Goal: Transaction & Acquisition: Book appointment/travel/reservation

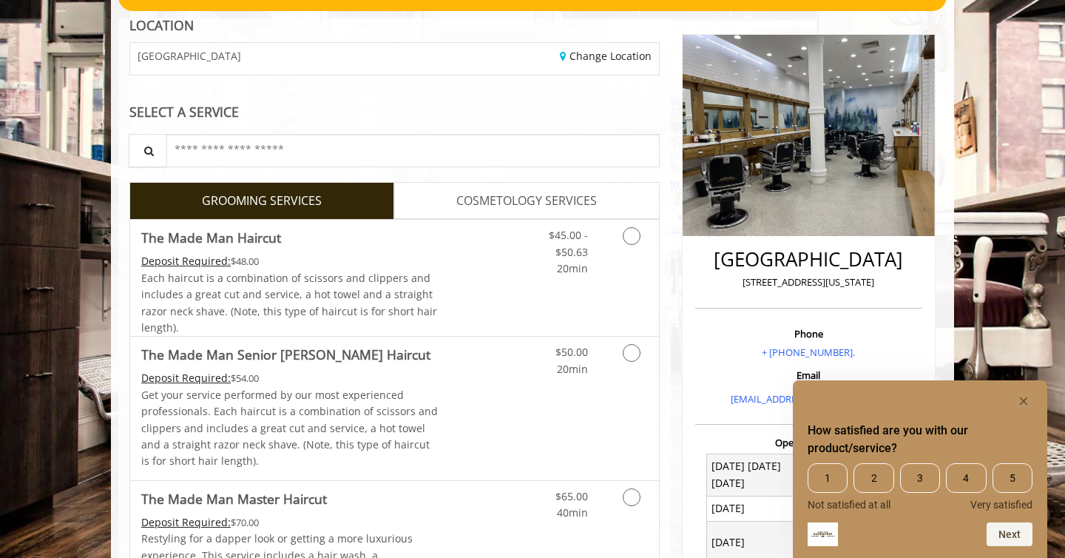
scroll to position [157, 0]
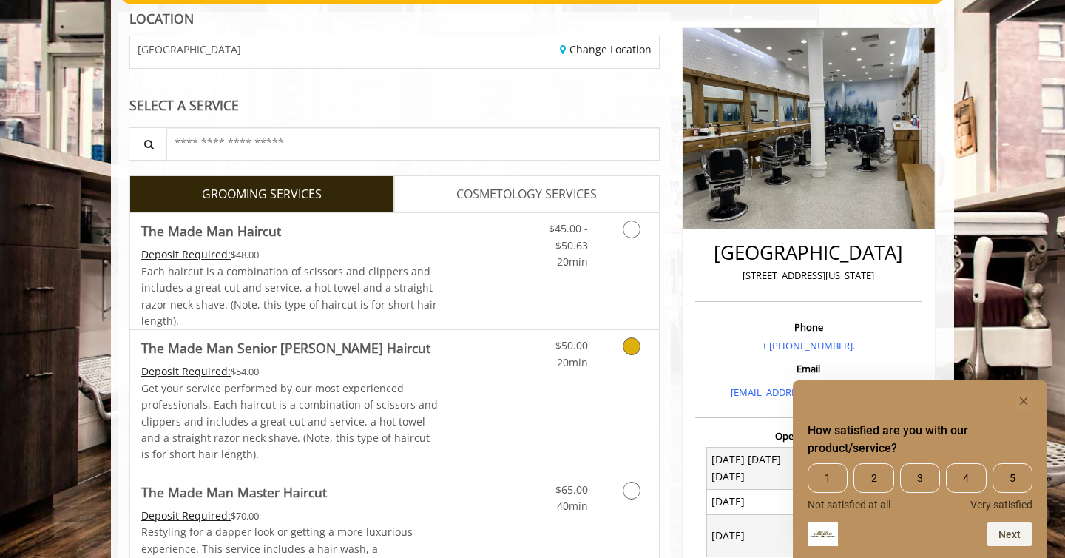
click at [634, 348] on icon "Grooming services" at bounding box center [632, 346] width 18 height 18
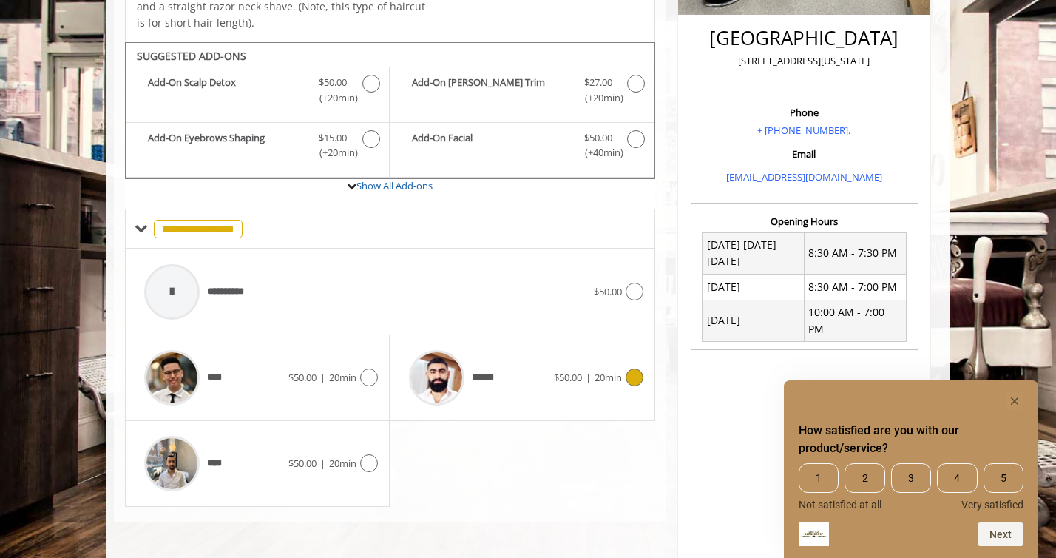
scroll to position [413, 0]
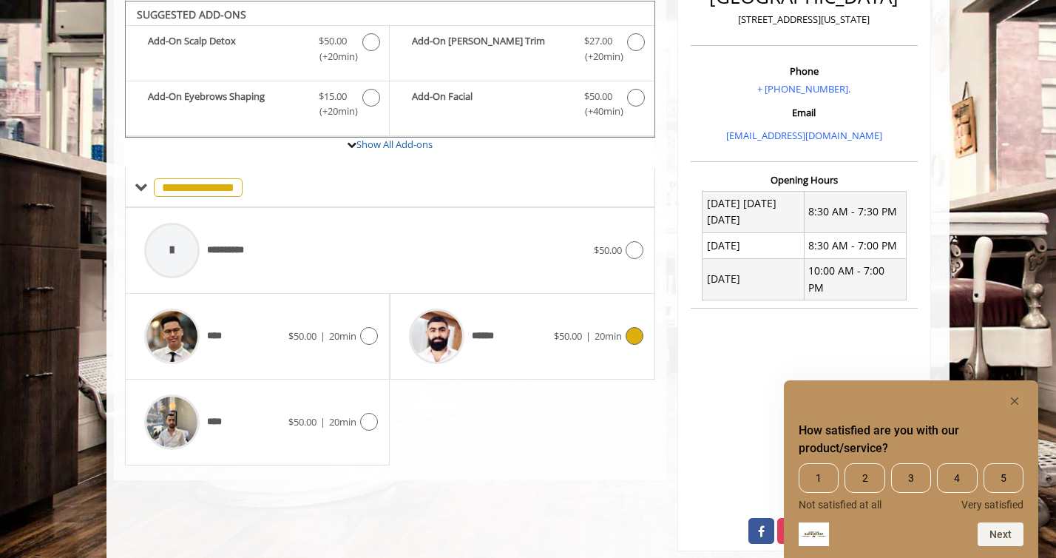
click at [634, 342] on icon at bounding box center [635, 336] width 18 height 18
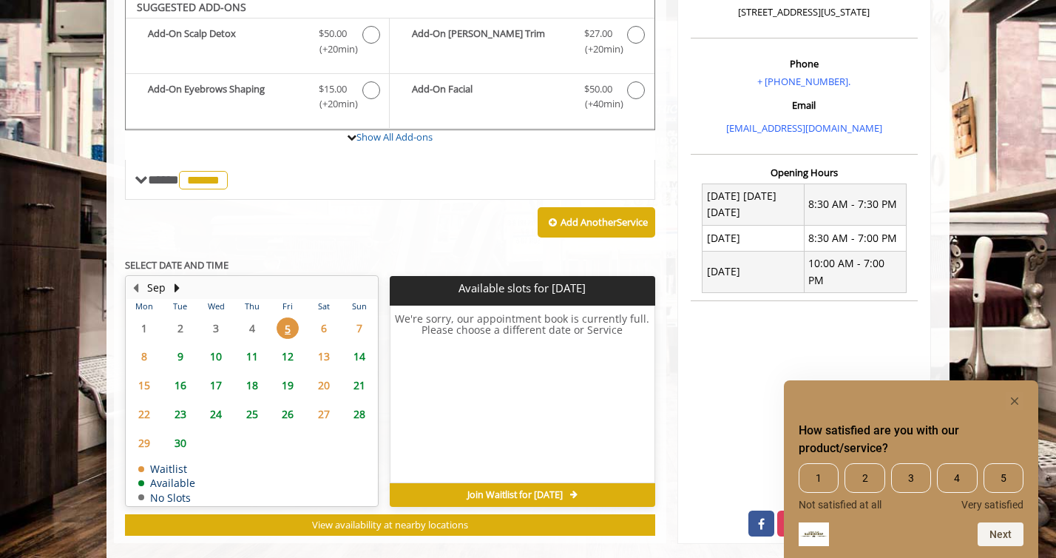
scroll to position [414, 0]
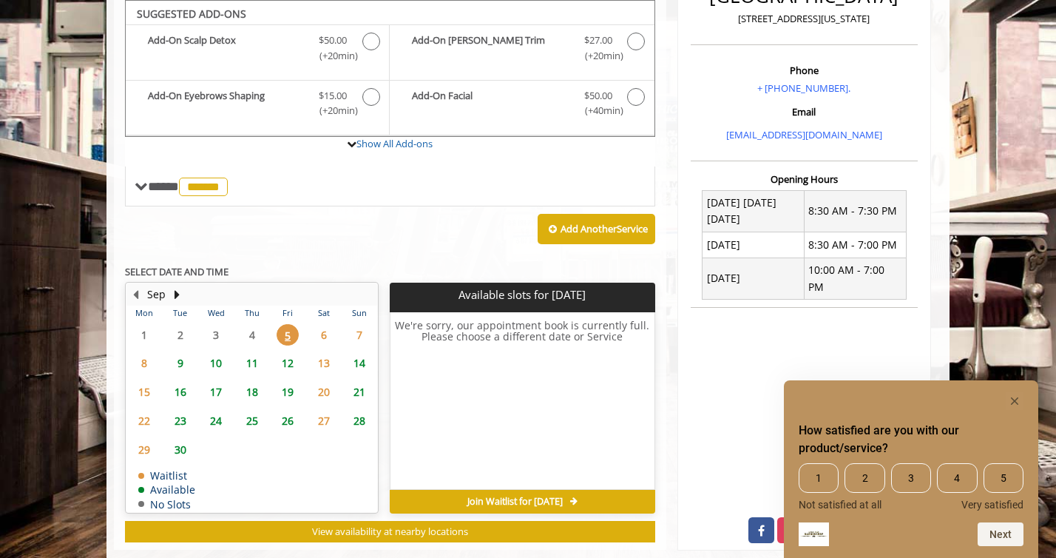
click at [184, 359] on span "9" at bounding box center [180, 362] width 22 height 21
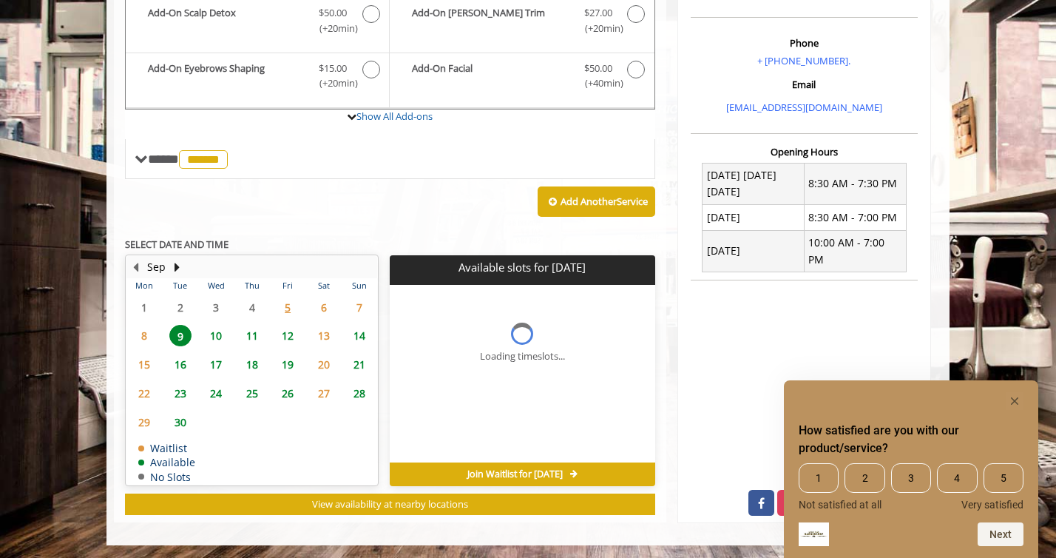
scroll to position [463, 0]
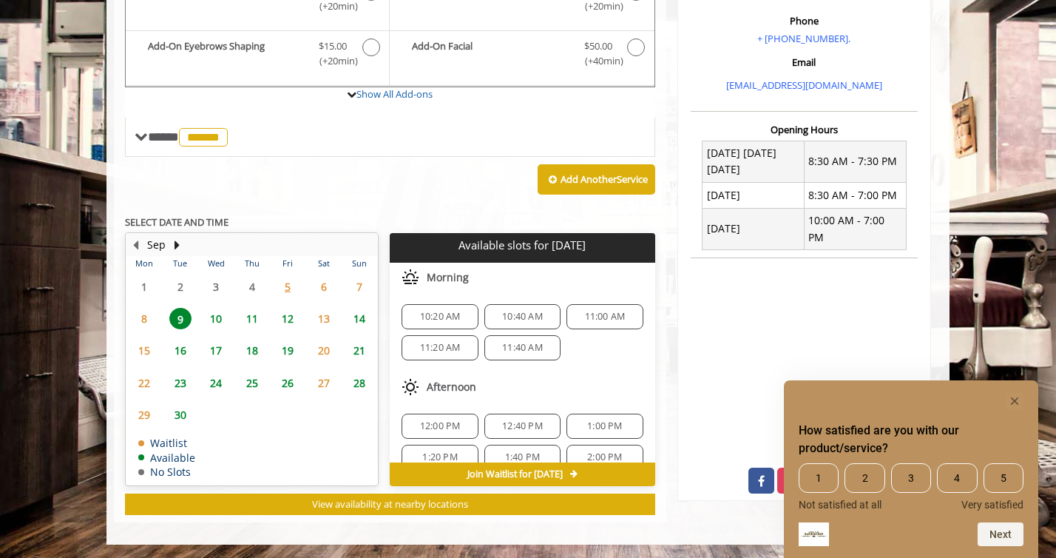
click at [440, 311] on span "10:20 AM" at bounding box center [440, 317] width 41 height 12
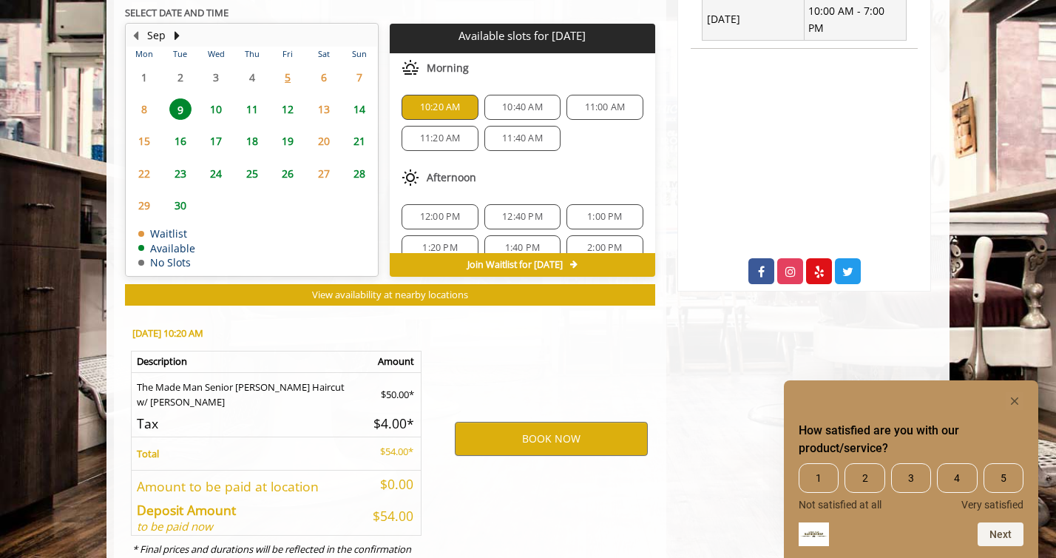
scroll to position [731, 0]
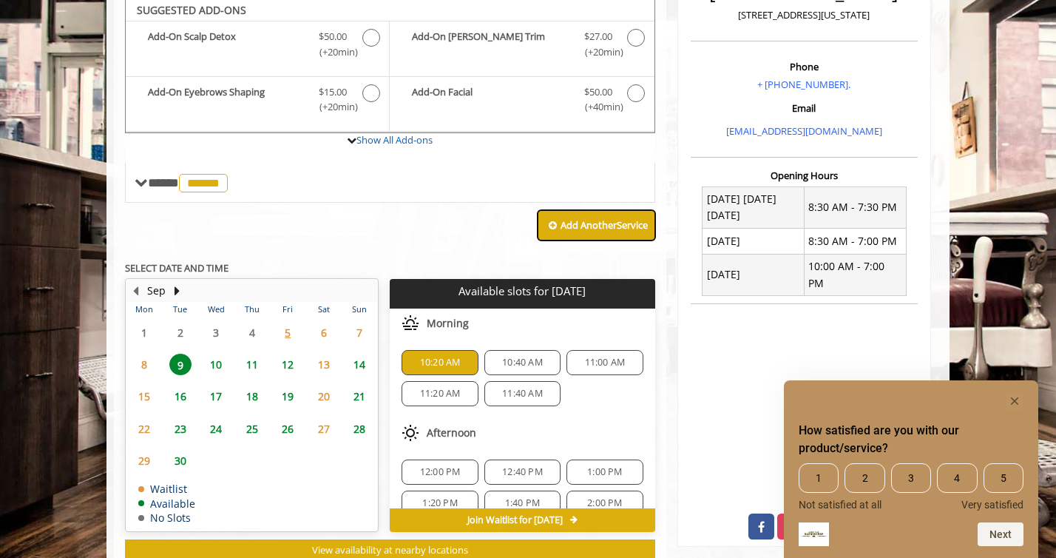
click at [601, 220] on b "Add Another Service" at bounding box center [604, 224] width 87 height 13
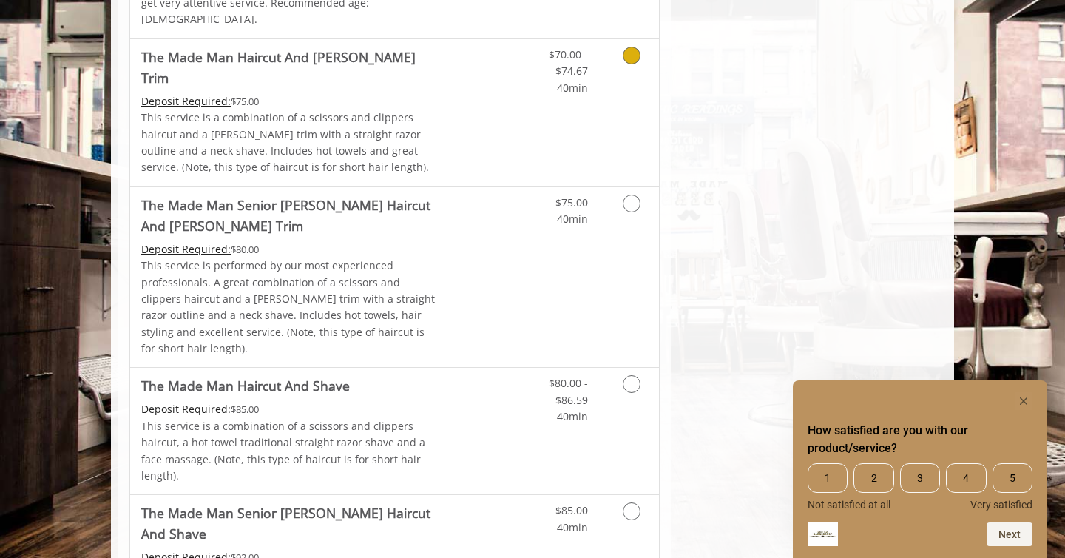
scroll to position [1060, 0]
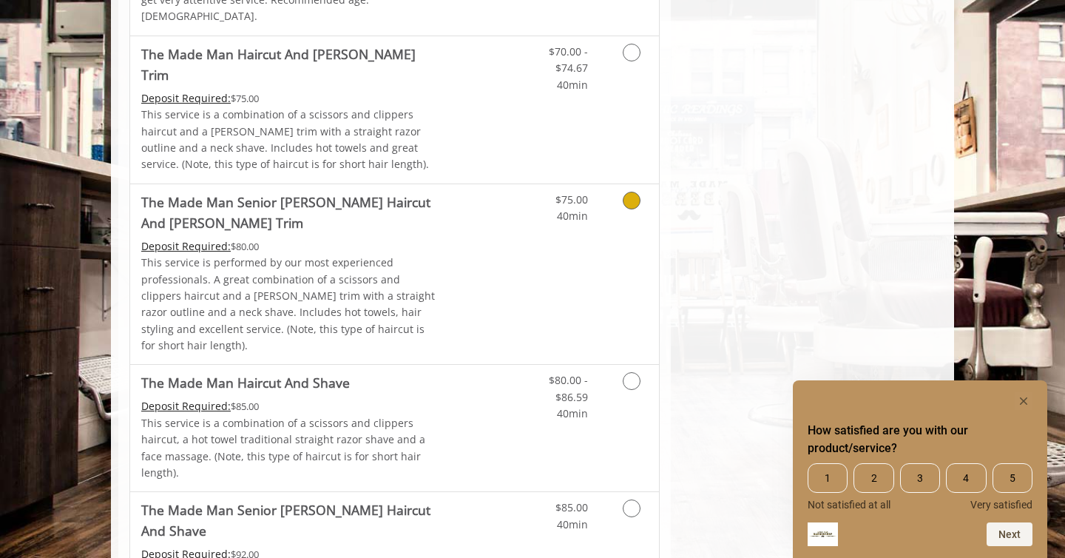
click at [635, 184] on link "Grooming services" at bounding box center [629, 204] width 38 height 41
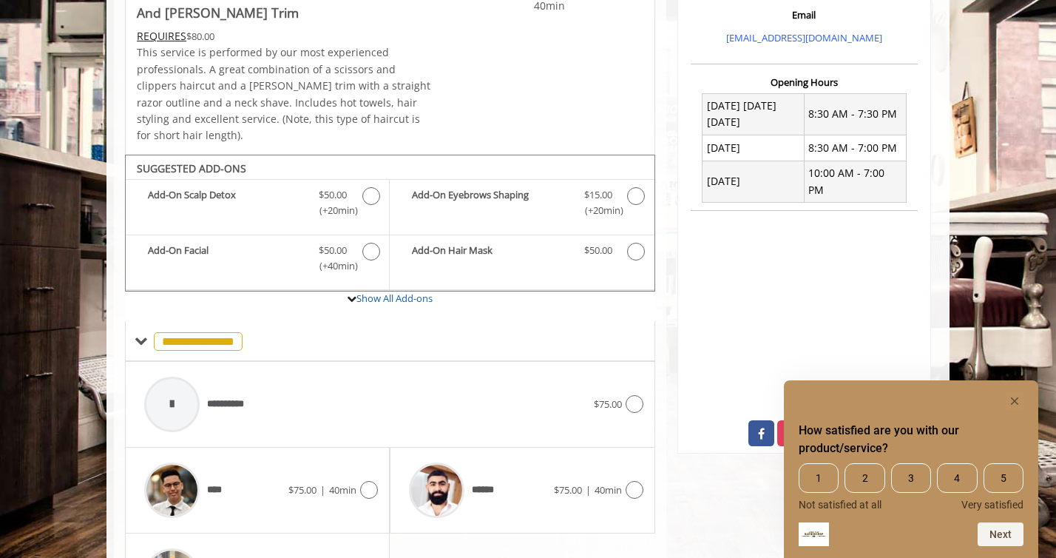
scroll to position [606, 0]
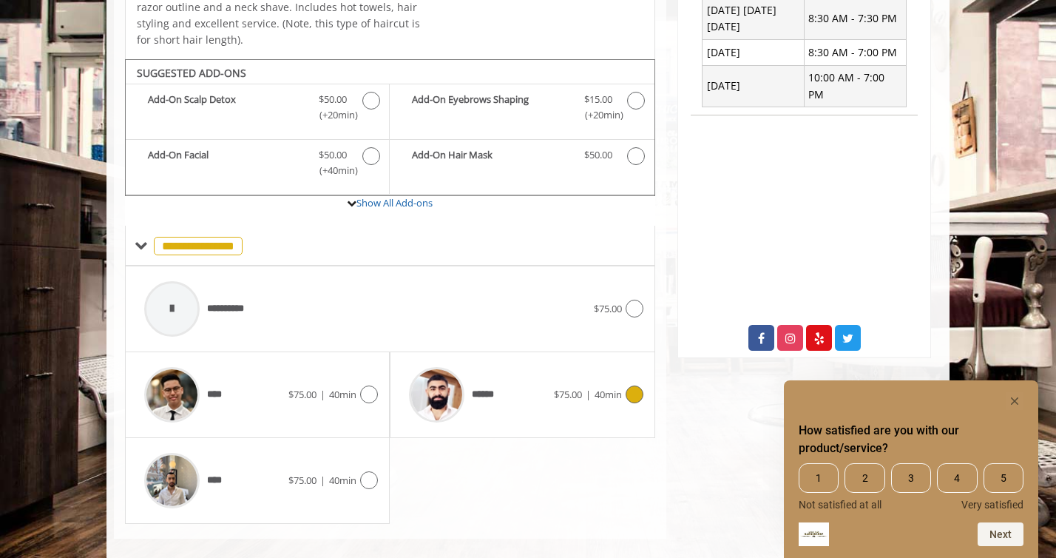
click at [641, 385] on icon at bounding box center [635, 394] width 18 height 18
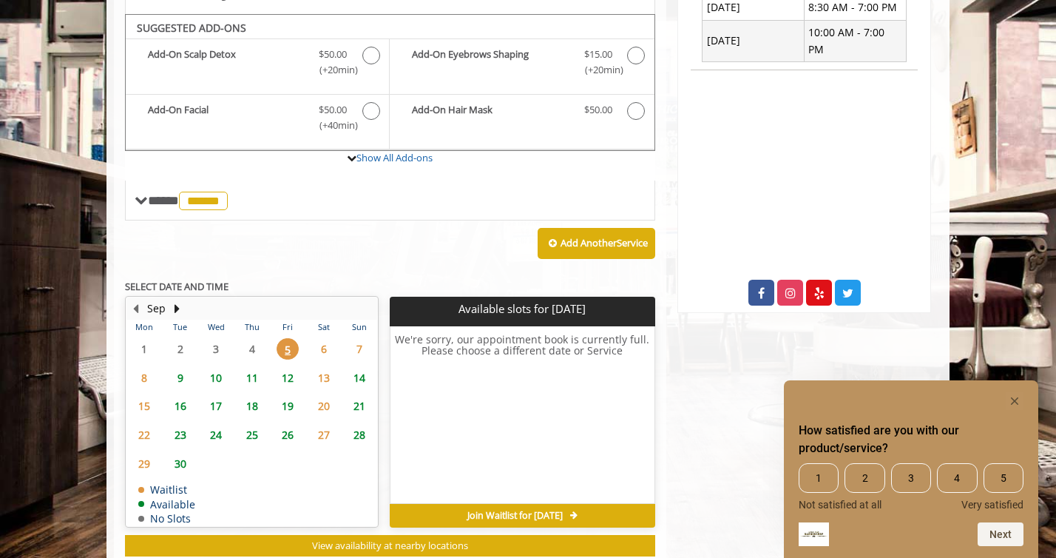
scroll to position [649, 0]
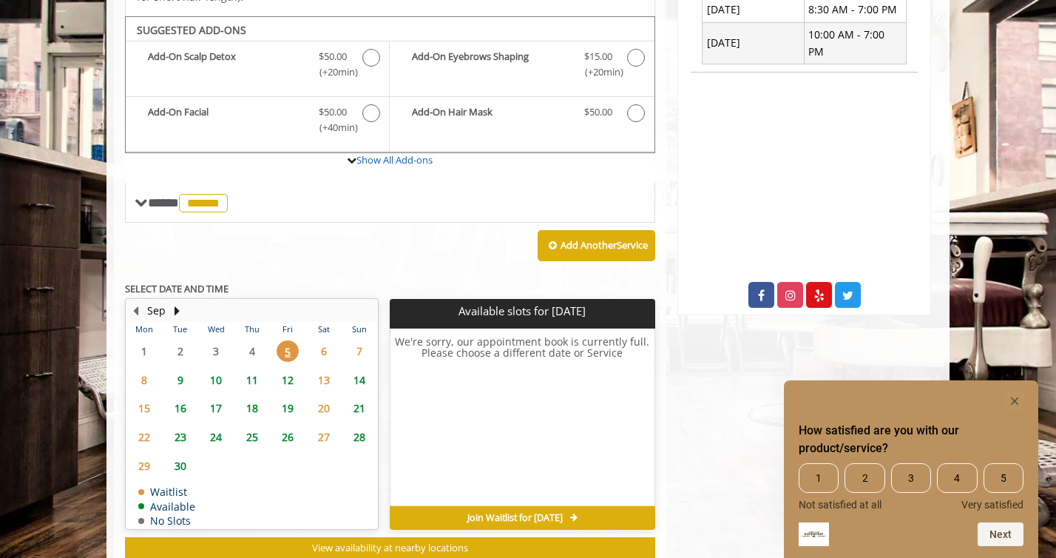
click at [180, 369] on span "9" at bounding box center [180, 379] width 22 height 21
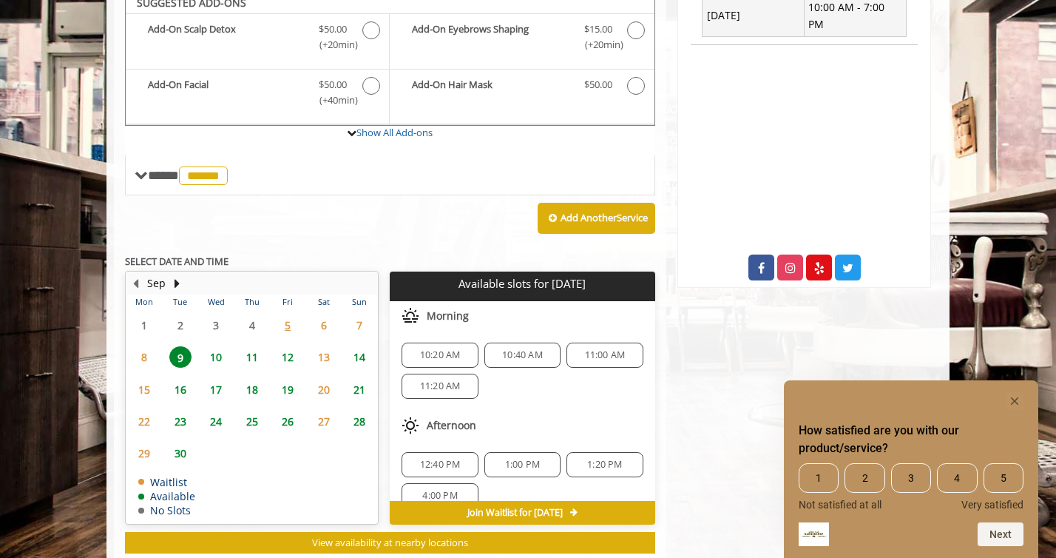
scroll to position [698, 0]
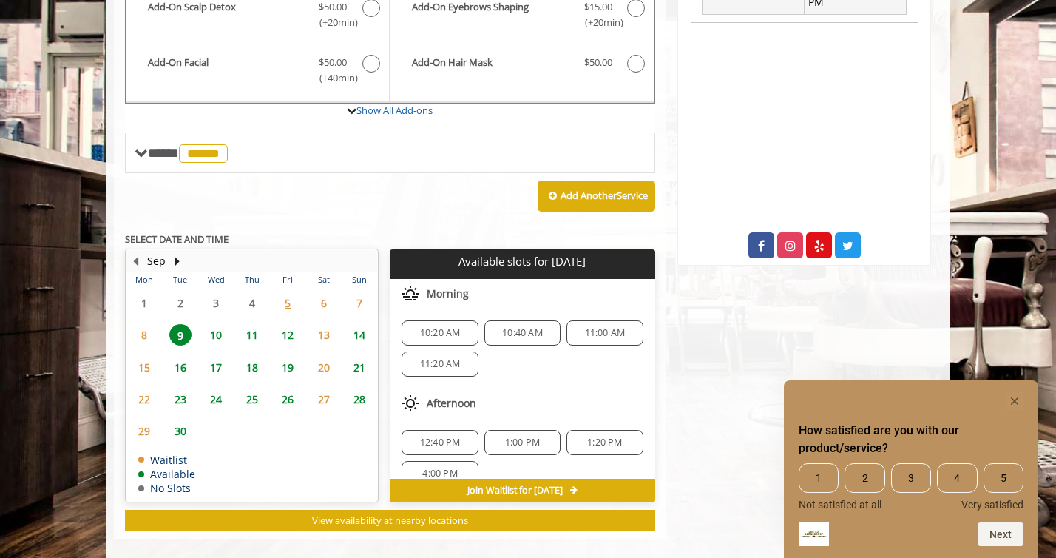
click at [425, 327] on span "10:20 AM" at bounding box center [440, 333] width 41 height 12
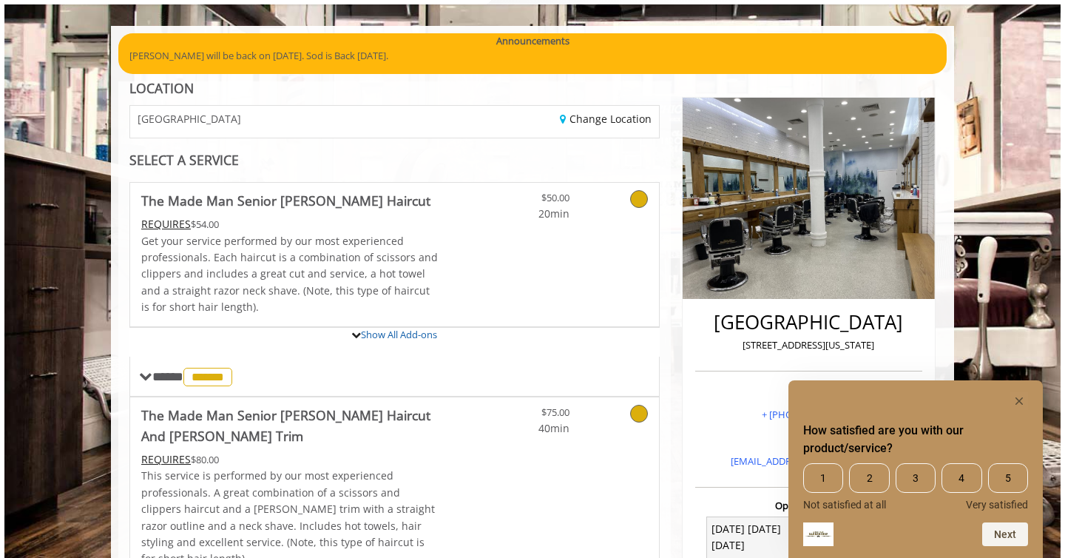
scroll to position [72, 0]
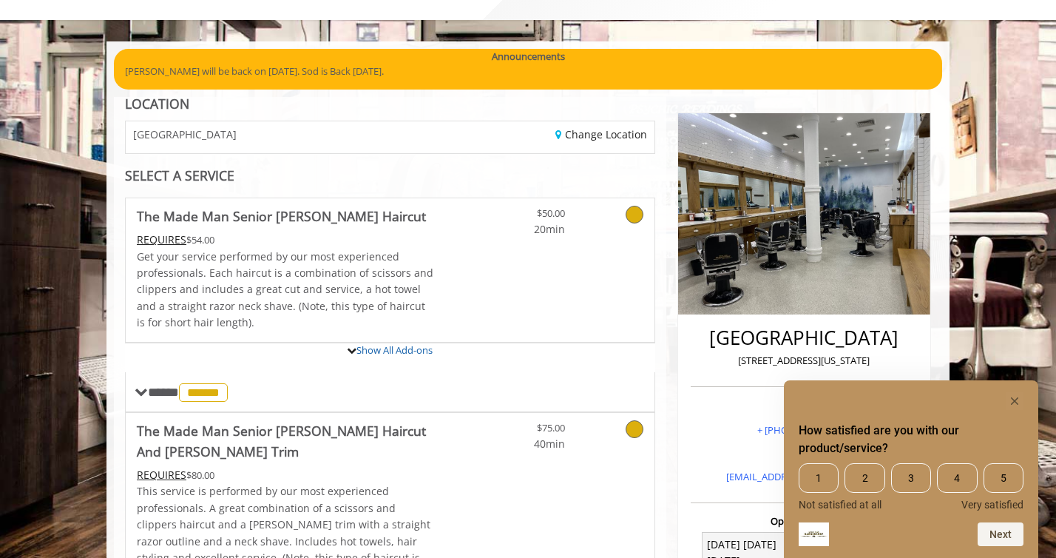
click at [636, 215] on icon at bounding box center [635, 215] width 18 height 18
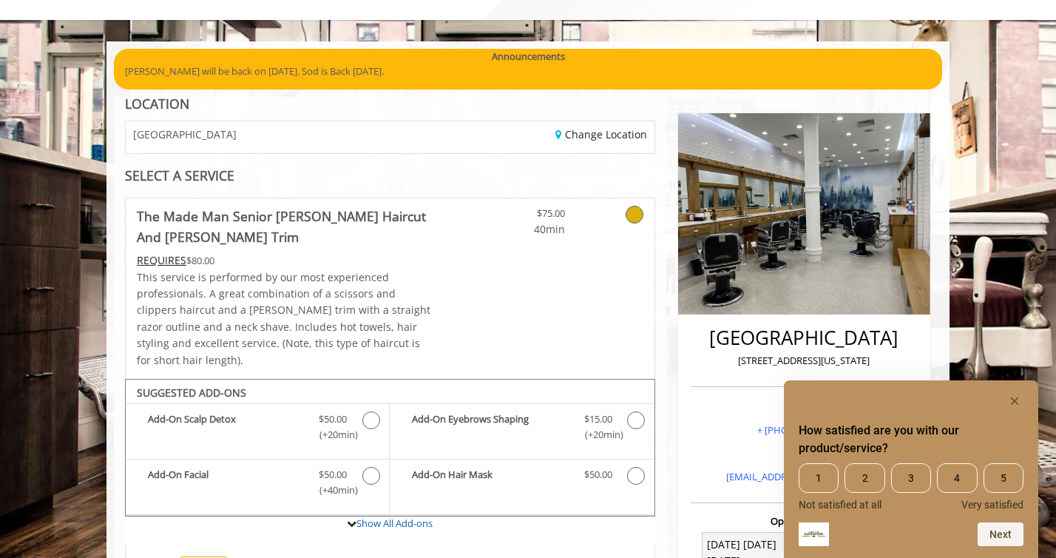
click at [636, 215] on icon at bounding box center [635, 215] width 18 height 18
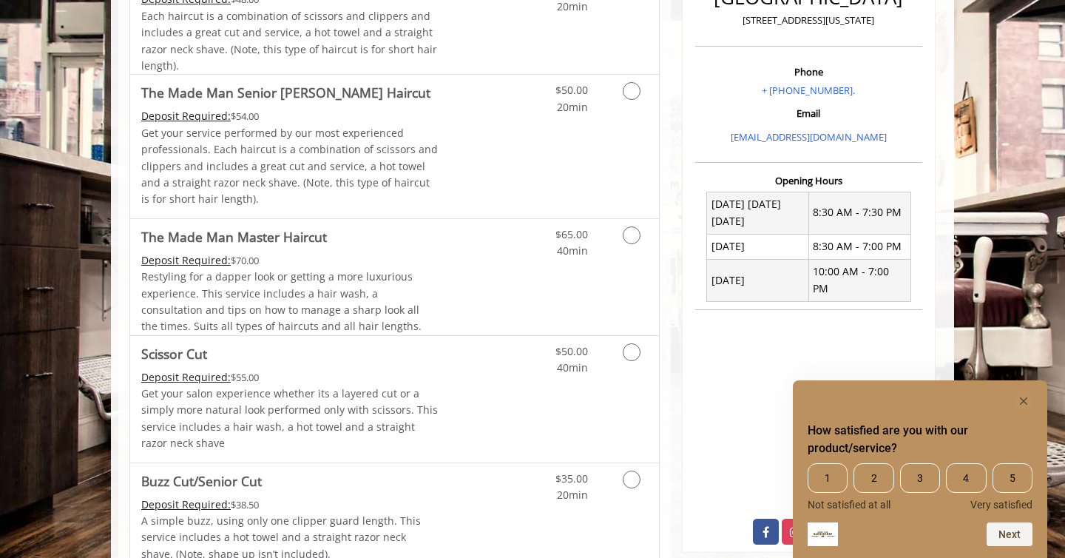
scroll to position [0, 0]
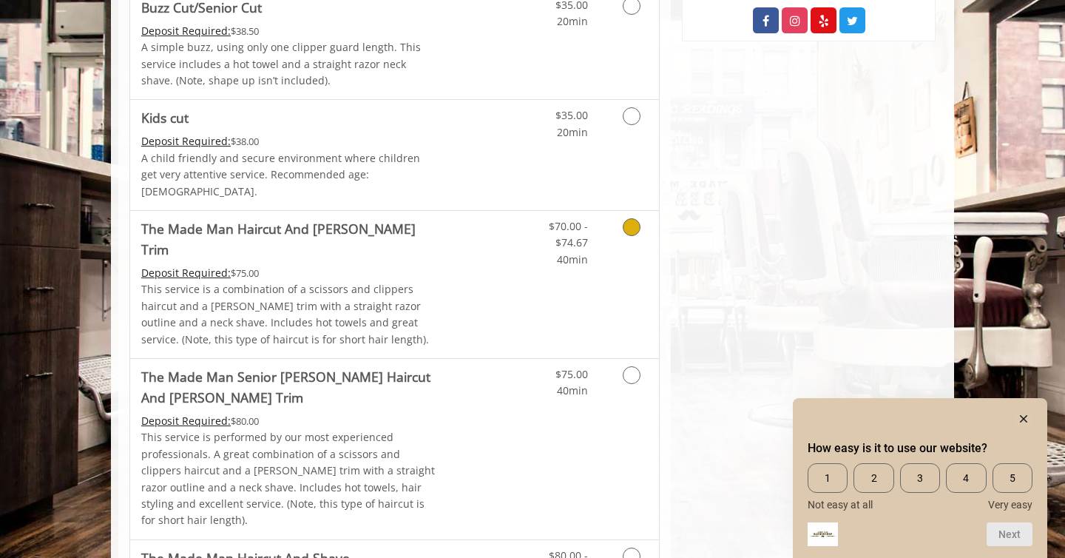
click at [634, 220] on link "Grooming services" at bounding box center [629, 239] width 38 height 57
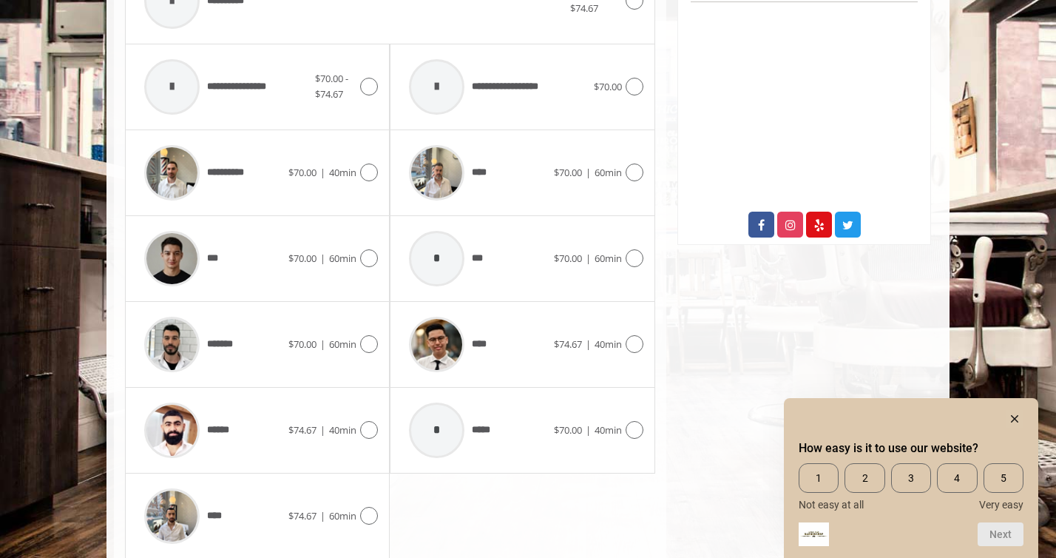
scroll to position [724, 0]
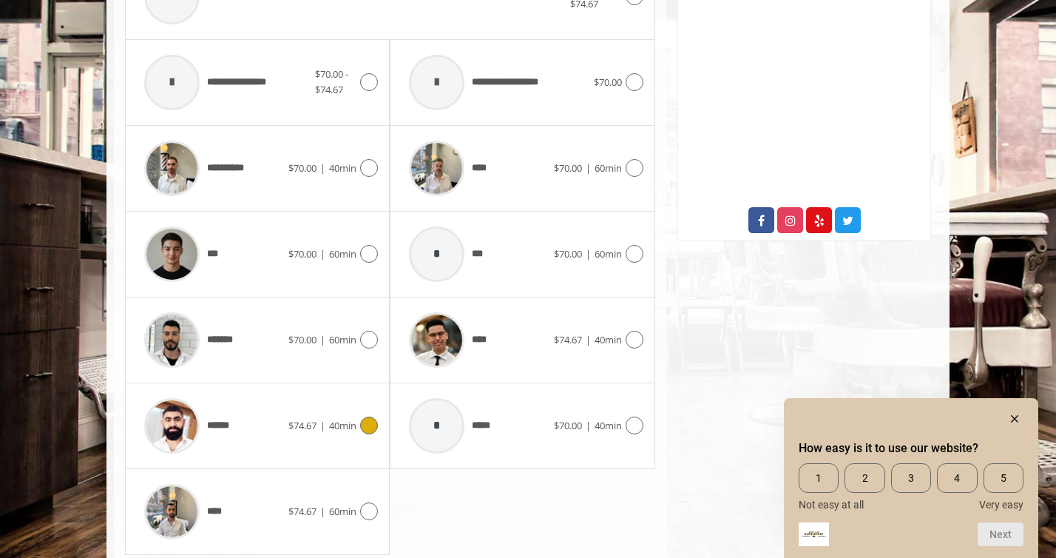
click at [368, 417] on icon at bounding box center [369, 426] width 18 height 18
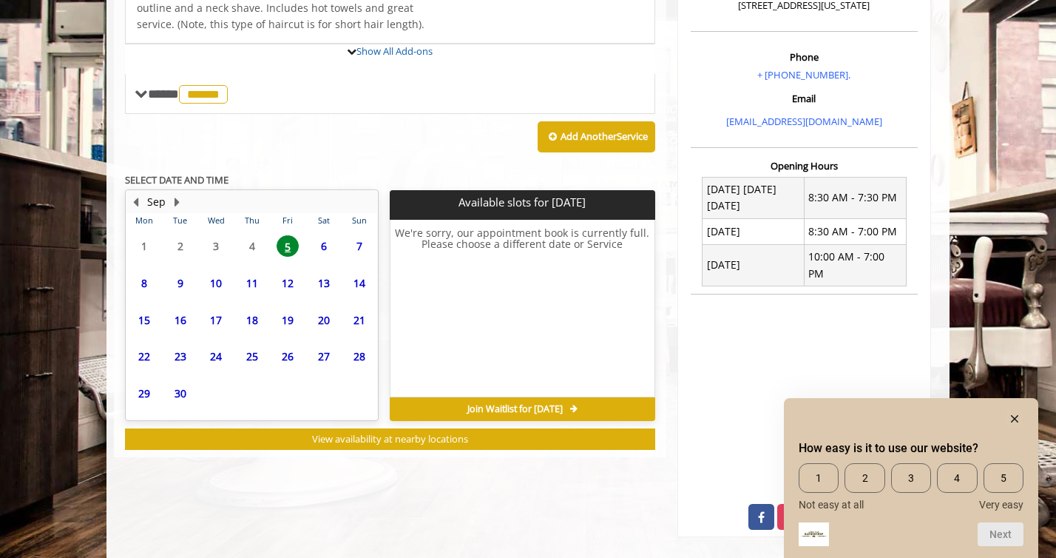
scroll to position [477, 0]
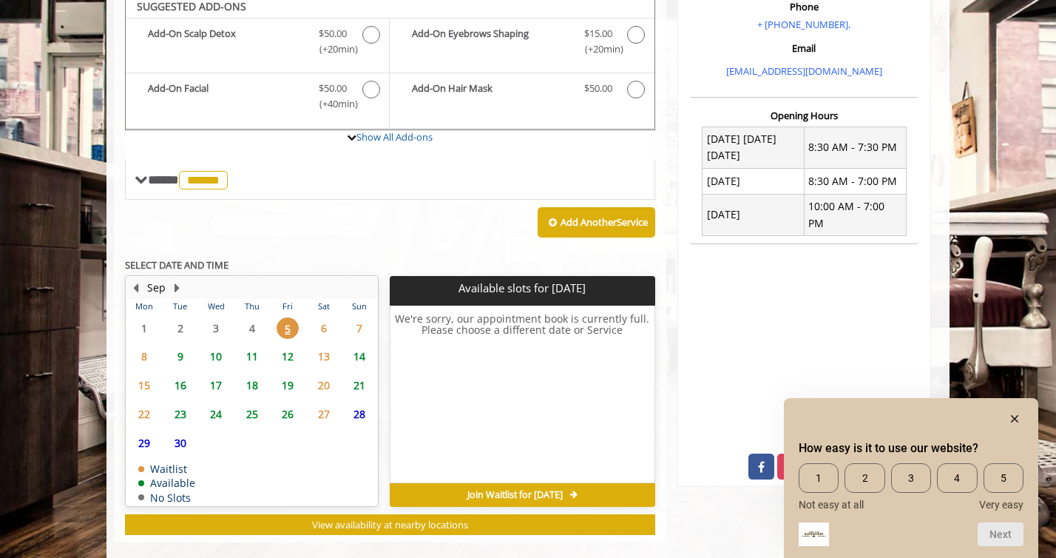
click at [182, 346] on span "9" at bounding box center [180, 356] width 22 height 21
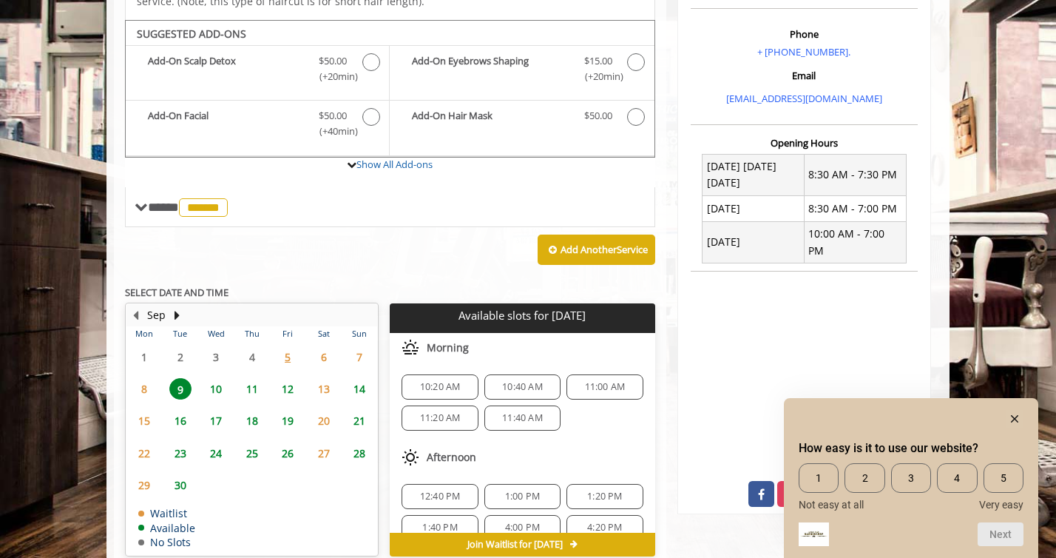
click at [438, 381] on span "10:20 AM" at bounding box center [440, 387] width 41 height 12
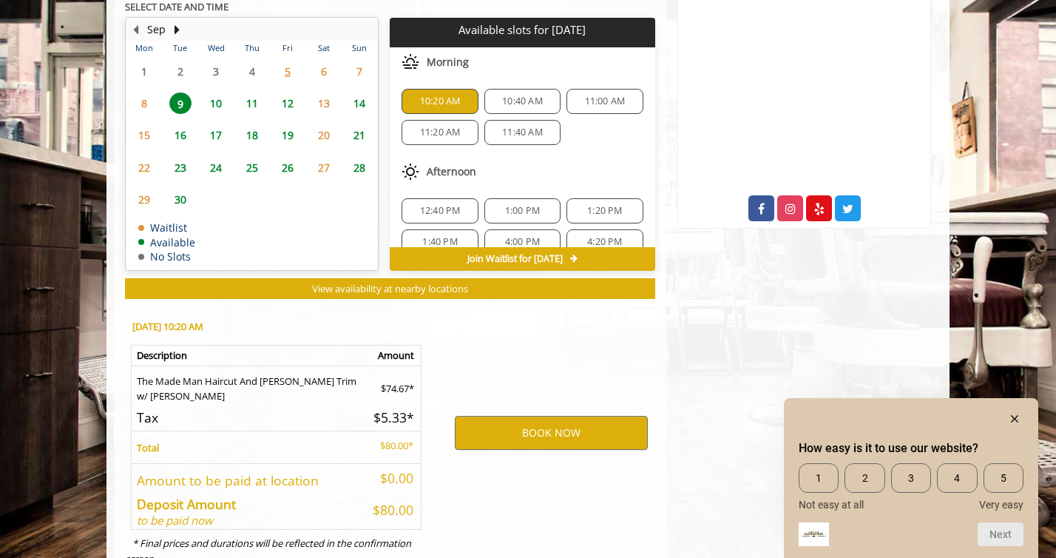
scroll to position [767, 0]
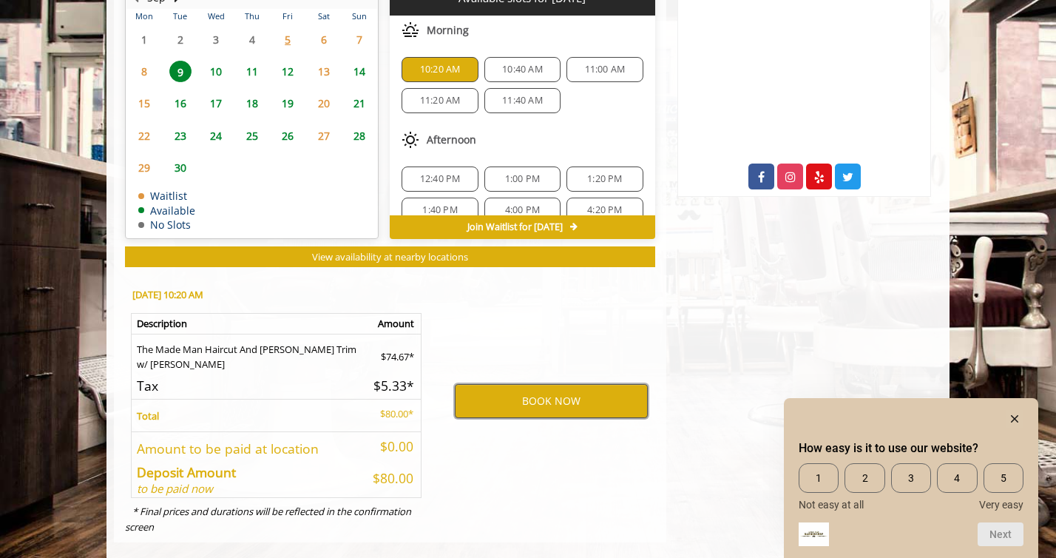
click at [608, 384] on button "BOOK NOW" at bounding box center [551, 401] width 193 height 34
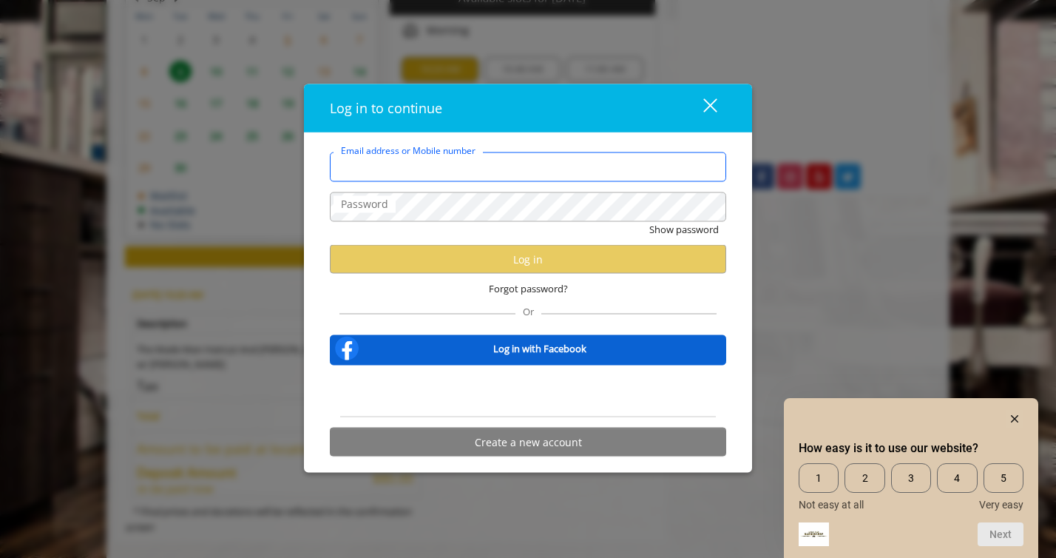
type input "**********"
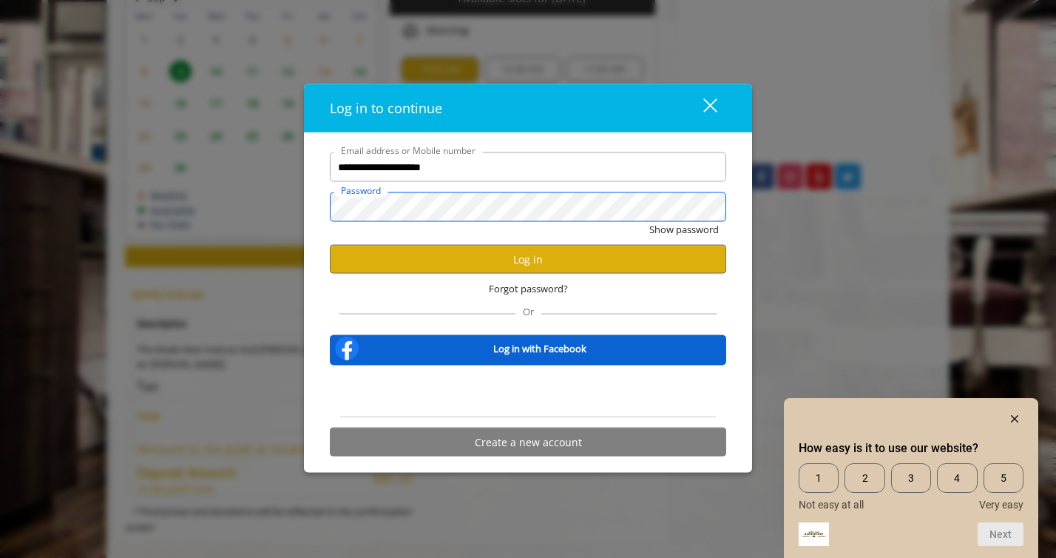
scroll to position [0, 0]
click at [593, 259] on button "Log in" at bounding box center [528, 259] width 397 height 29
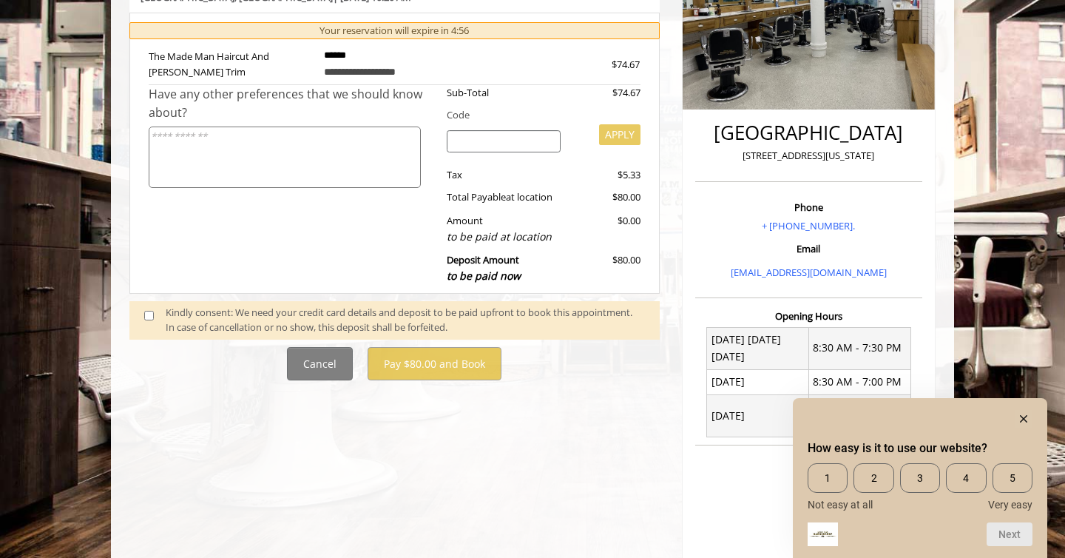
scroll to position [288, 0]
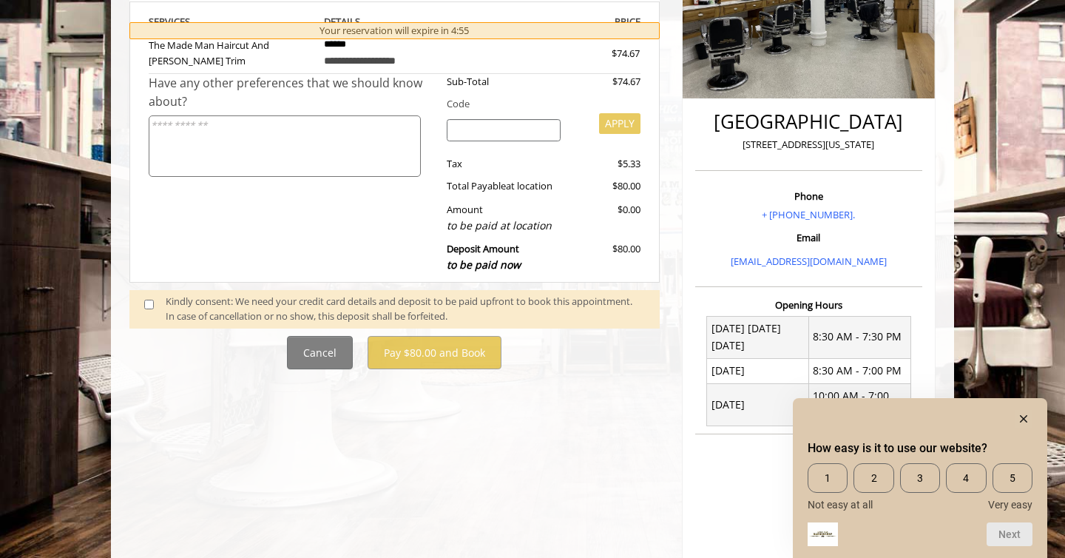
click at [251, 306] on div "Kindly consent: We need your credit card details and deposit to be paid upfront…" at bounding box center [405, 309] width 479 height 31
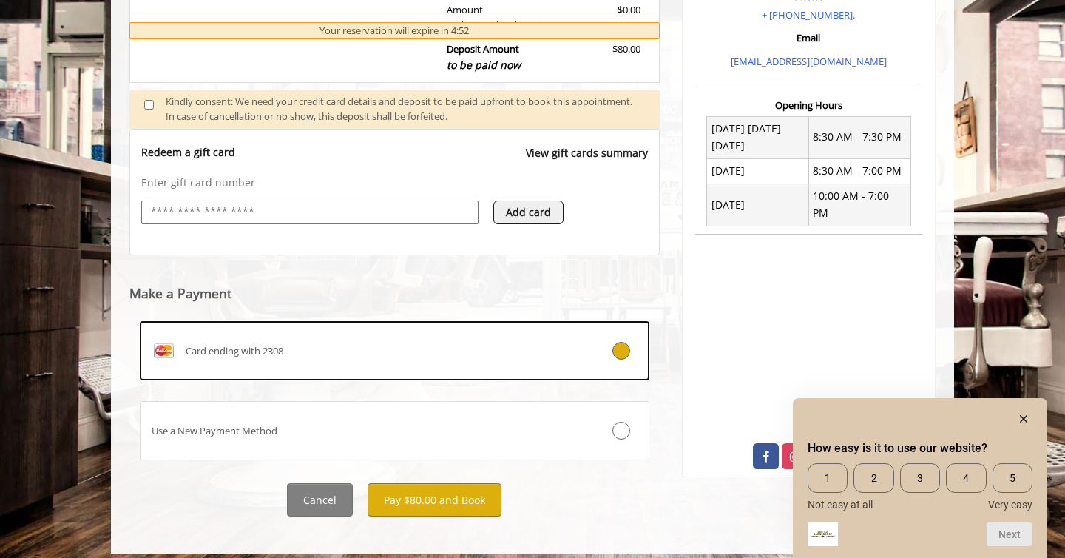
scroll to position [498, 0]
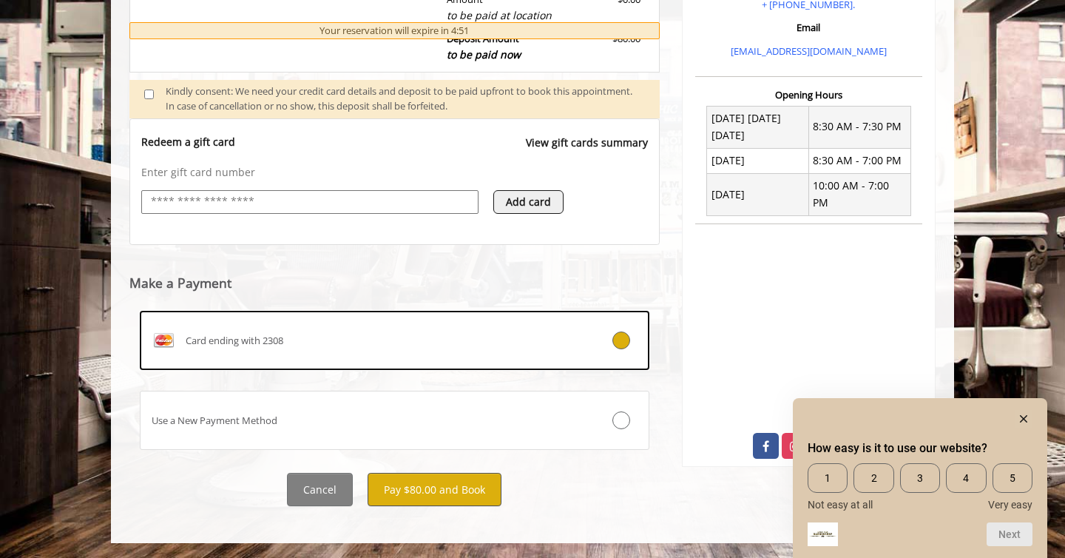
click at [460, 491] on button "Pay $80.00 and Book" at bounding box center [435, 489] width 134 height 33
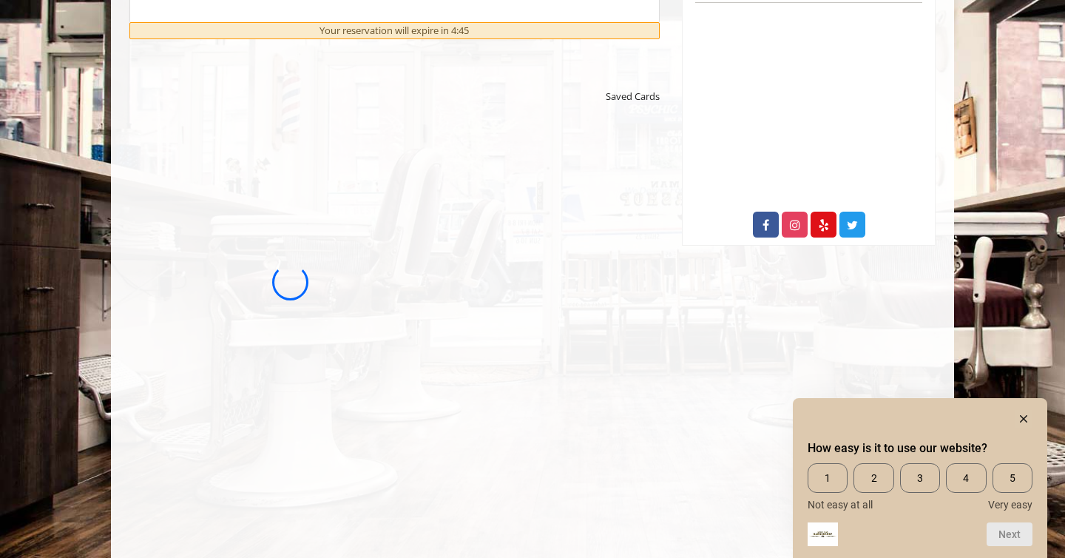
scroll to position [815, 0]
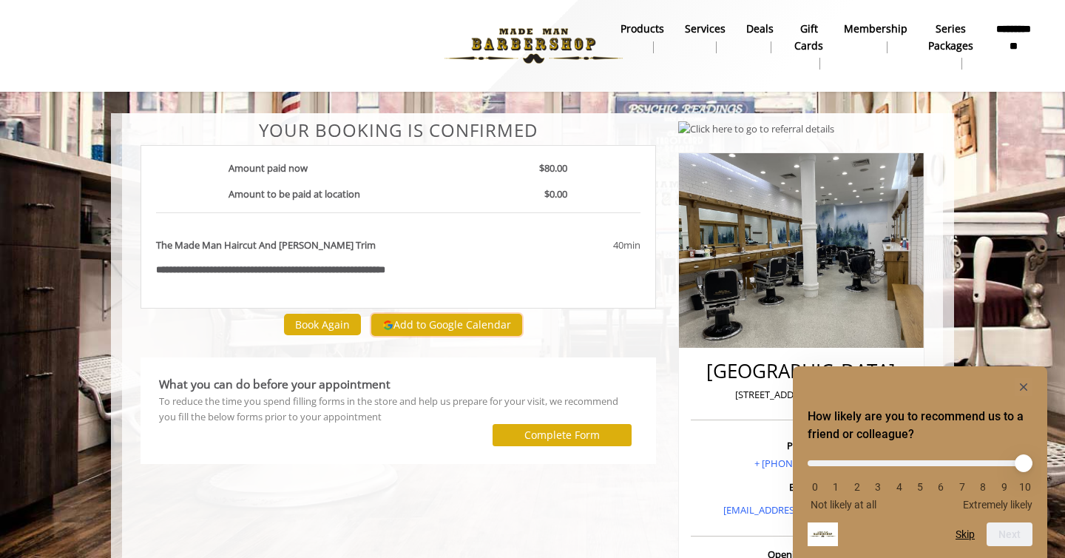
click at [473, 327] on button "Add to Google Calendar" at bounding box center [446, 325] width 151 height 22
